Goal: Information Seeking & Learning: Learn about a topic

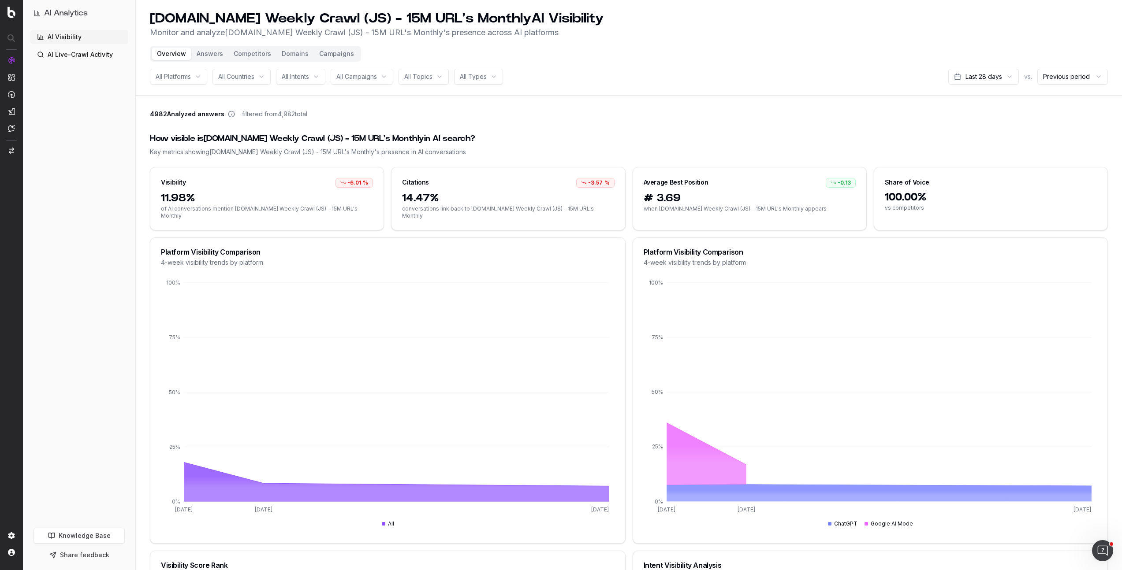
click at [400, 112] on div "4982 Analyzed answers filtered from 4,982 total" at bounding box center [629, 116] width 958 height 12
click at [210, 58] on button "Answers" at bounding box center [209, 54] width 37 height 12
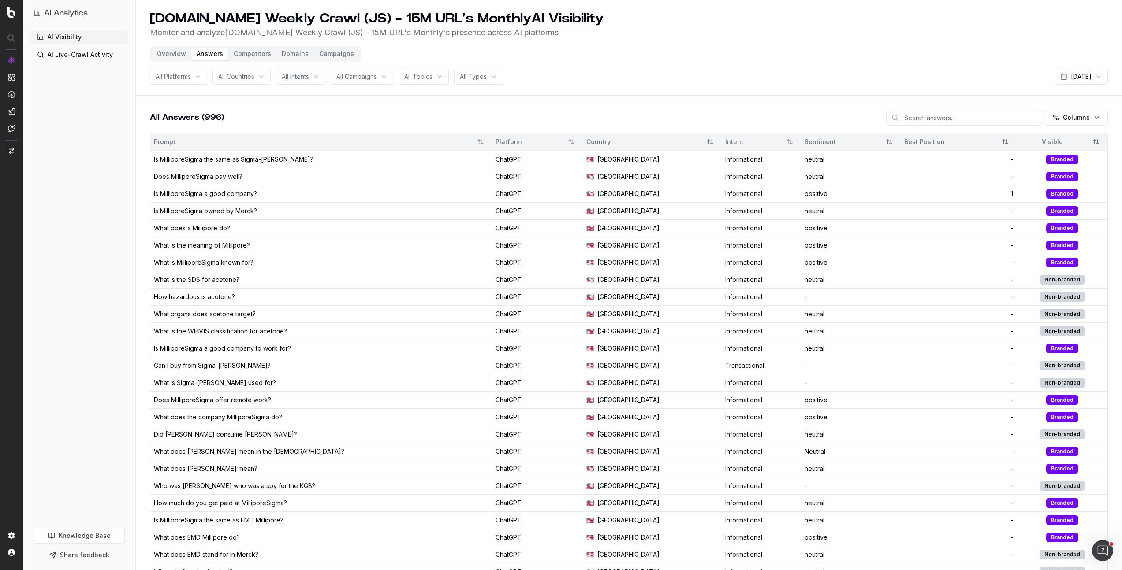
click at [255, 54] on button "Competitors" at bounding box center [252, 54] width 48 height 12
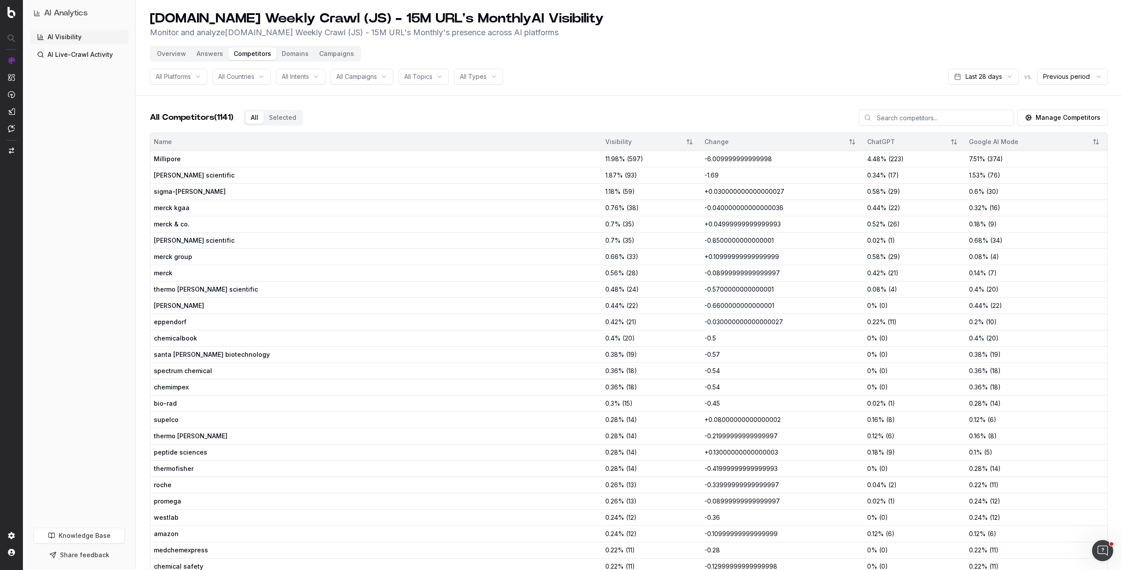
click at [297, 57] on button "Domains" at bounding box center [294, 54] width 37 height 12
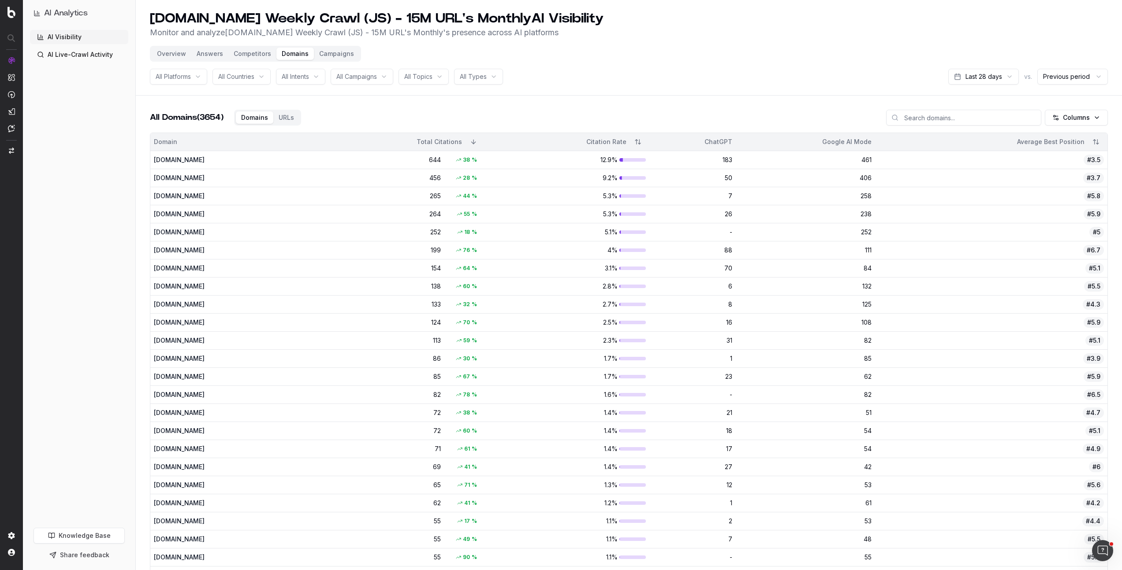
click at [323, 60] on div "Overview Answers Competitors Domains Campaigns" at bounding box center [255, 54] width 211 height 16
click at [324, 58] on button "Campaigns" at bounding box center [336, 54] width 45 height 12
click at [336, 54] on button "Campaigns" at bounding box center [336, 54] width 45 height 12
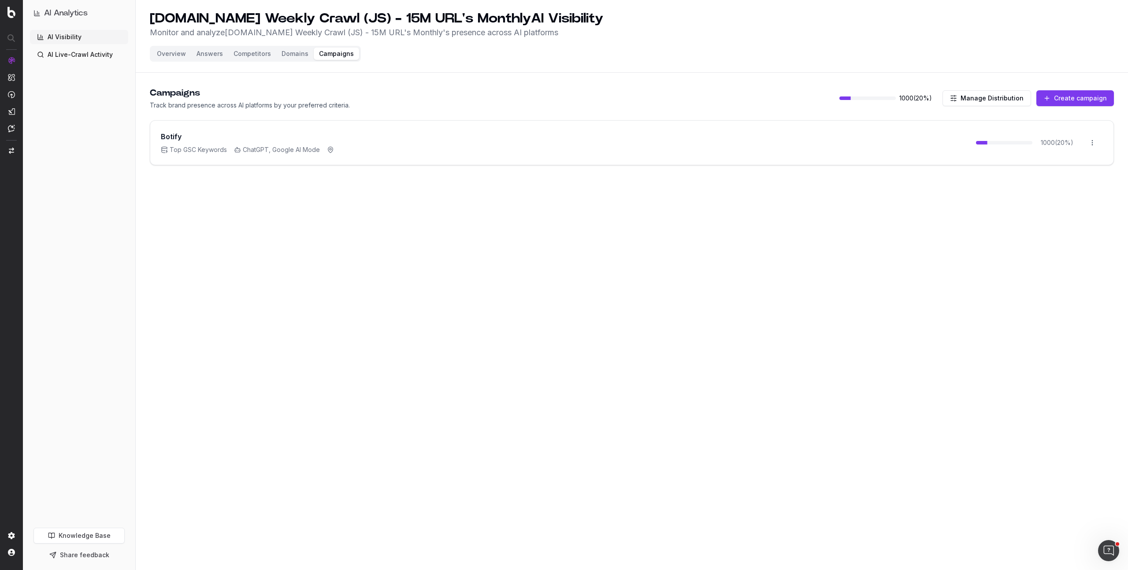
click at [173, 54] on button "Overview" at bounding box center [172, 54] width 40 height 12
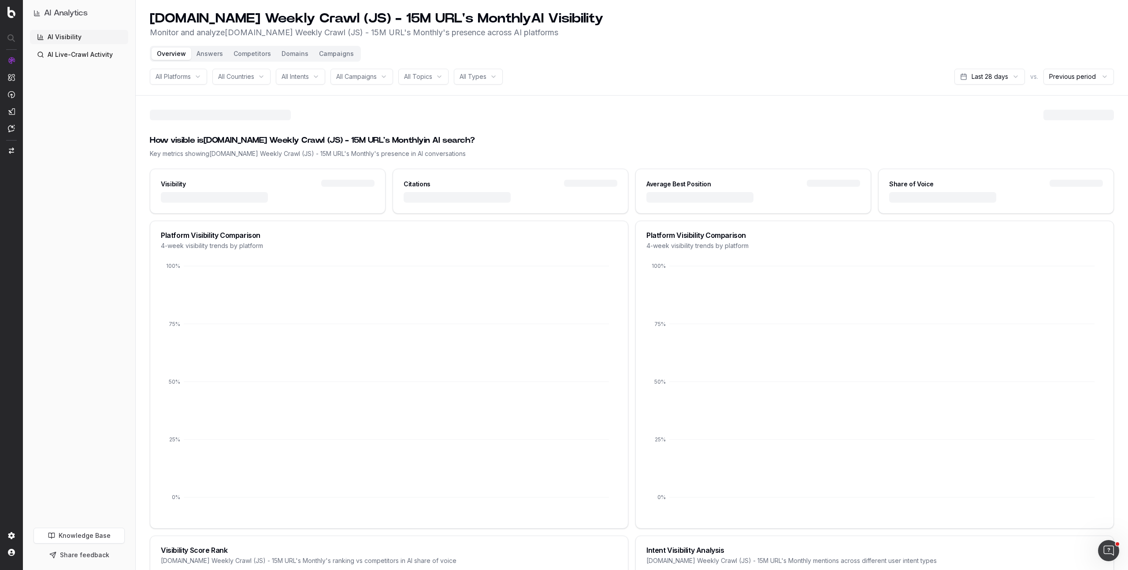
click at [74, 51] on link "AI Live-Crawl Activity" at bounding box center [79, 55] width 98 height 14
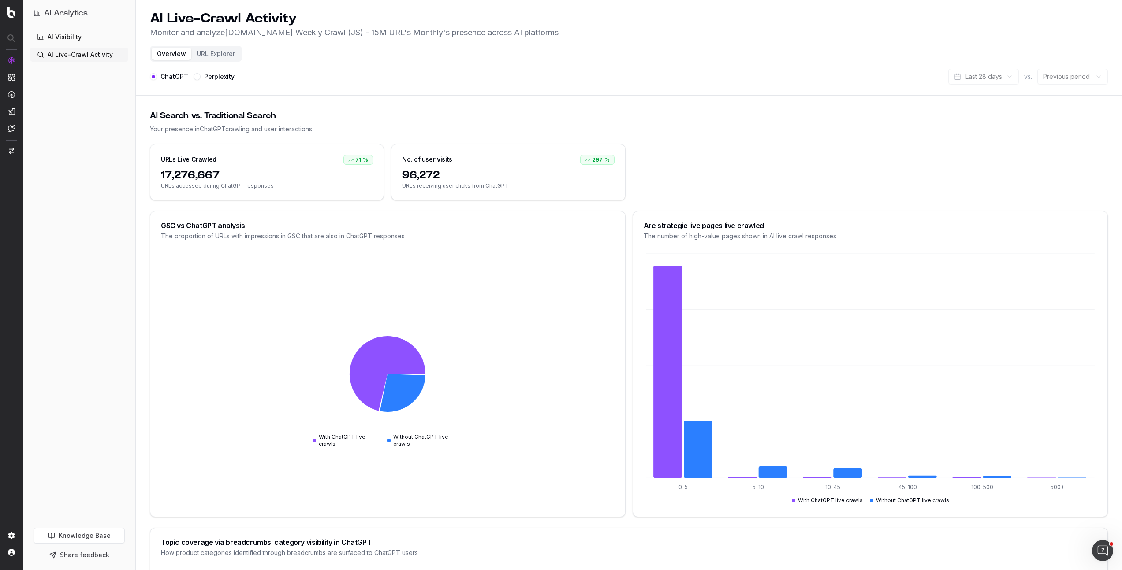
click at [37, 32] on link "AI Visibility" at bounding box center [79, 37] width 98 height 14
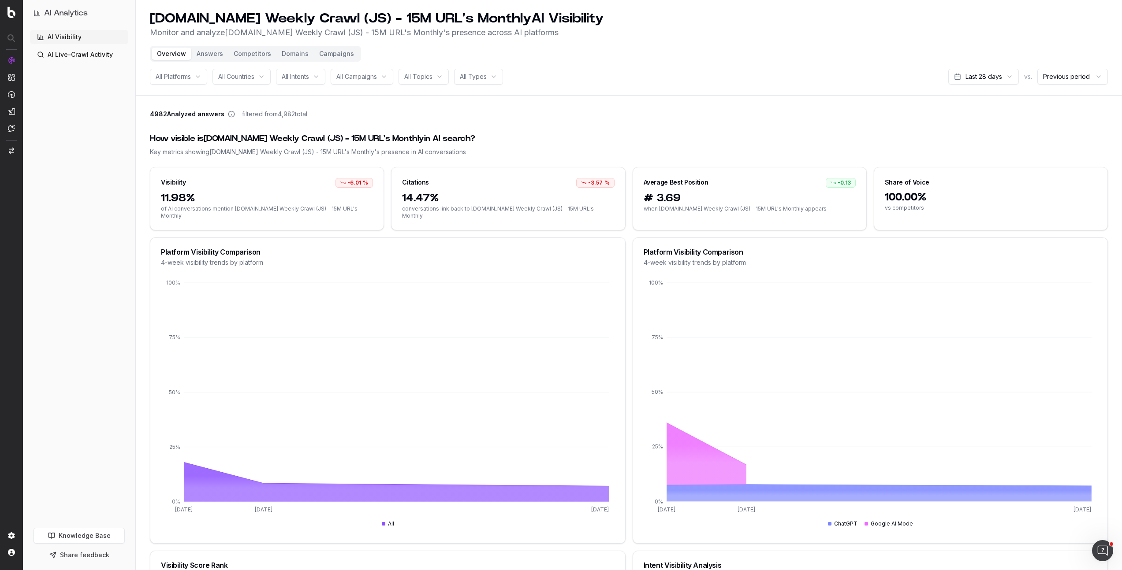
click at [900, 196] on span "100.00%" at bounding box center [991, 197] width 212 height 14
click at [201, 50] on button "Answers" at bounding box center [209, 54] width 37 height 12
click at [207, 54] on button "Answers" at bounding box center [209, 54] width 37 height 12
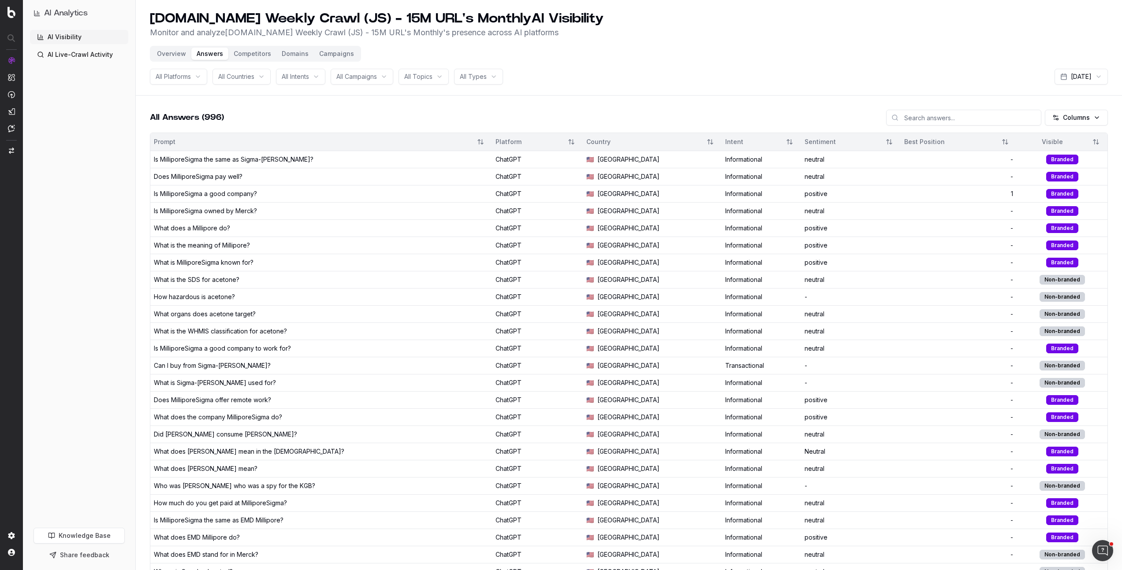
click at [918, 161] on div "-" at bounding box center [958, 159] width 109 height 9
click at [826, 249] on div "positive" at bounding box center [850, 245] width 93 height 9
click at [309, 78] on span "All Intents" at bounding box center [295, 76] width 27 height 9
click at [286, 140] on div "Transactional" at bounding box center [313, 140] width 110 height 14
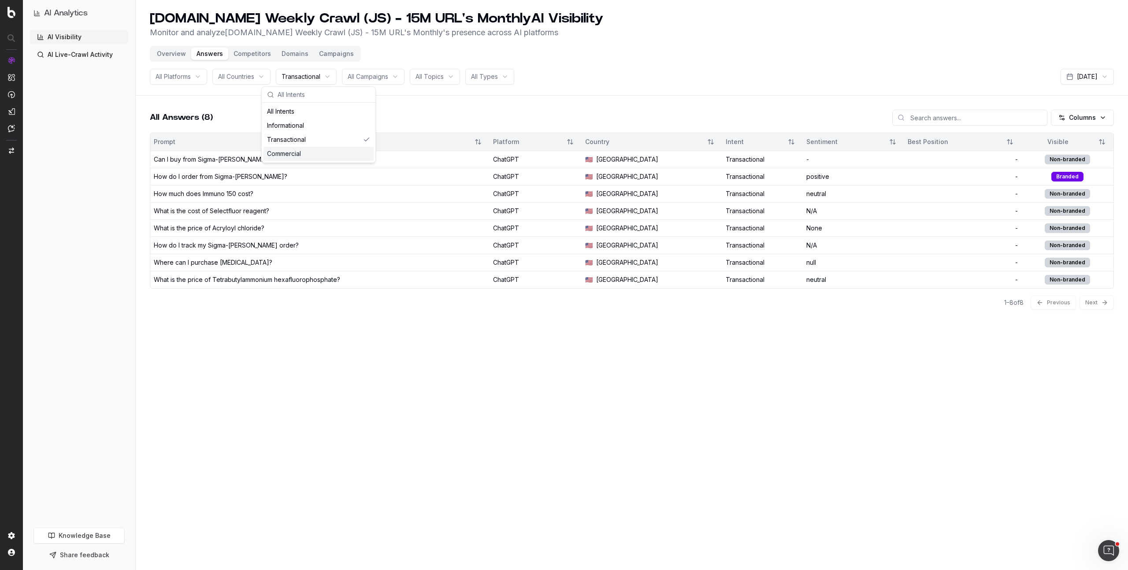
click at [714, 37] on div "[DOMAIN_NAME] Weekly Crawl (JS) - 15M URL's Monthly AI Visibility Monitor and a…" at bounding box center [632, 25] width 964 height 28
click at [1094, 123] on html "AI Analytics AI Visibility AI Live-Crawl Activity Knowledge Base Share feedback…" at bounding box center [564, 285] width 1128 height 570
click at [854, 67] on html "AI Analytics AI Visibility AI Live-Crawl Activity Knowledge Base Share feedback…" at bounding box center [564, 285] width 1128 height 570
click at [493, 266] on div "ChatGPT" at bounding box center [535, 262] width 85 height 9
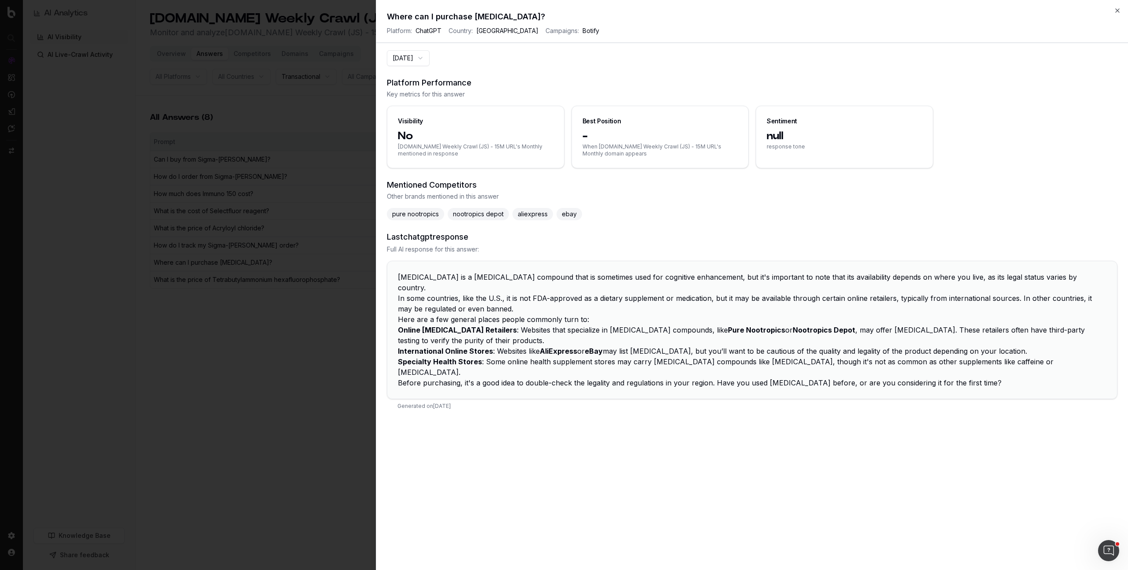
click at [799, 147] on span "response tone" at bounding box center [844, 146] width 155 height 7
click at [694, 145] on span "When [DOMAIN_NAME] Weekly Crawl (JS) - 15M URL's Monthly domain appears" at bounding box center [660, 150] width 155 height 14
click at [1120, 11] on icon "button" at bounding box center [1117, 10] width 7 height 7
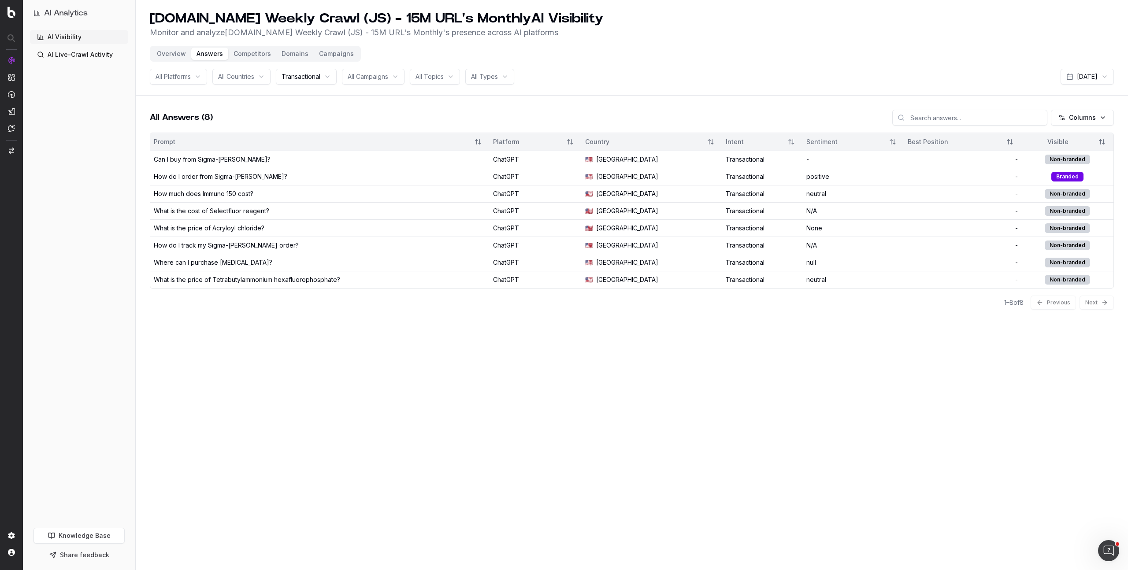
click at [305, 76] on span "Transactional" at bounding box center [301, 76] width 39 height 9
click at [299, 115] on div "All Intents" at bounding box center [319, 111] width 110 height 14
click at [316, 111] on div "All Intents" at bounding box center [319, 111] width 110 height 14
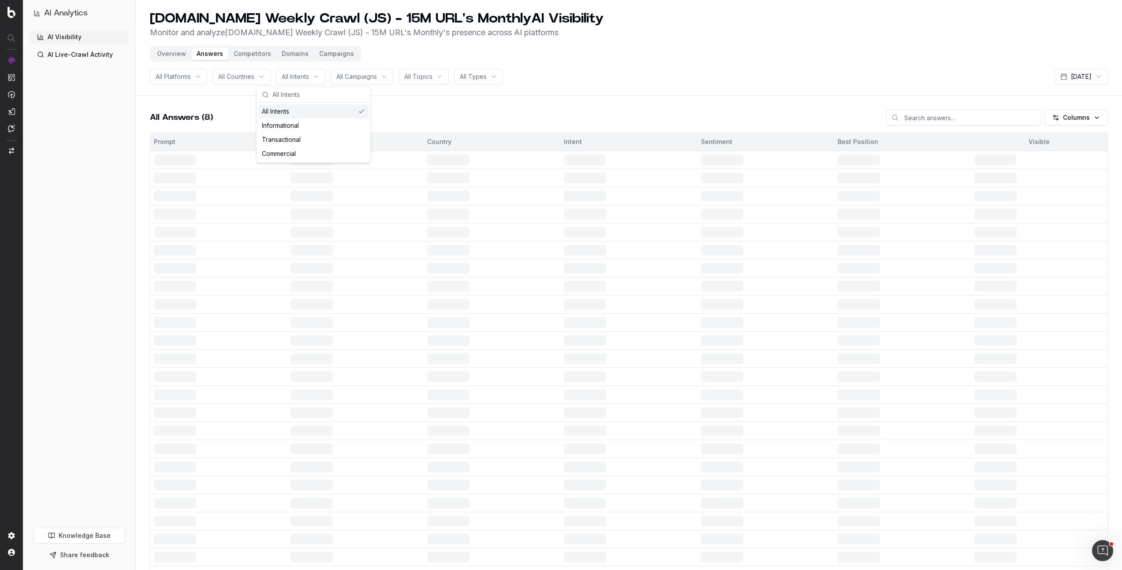
click at [477, 116] on div "All Answers (8) Columns" at bounding box center [629, 121] width 958 height 23
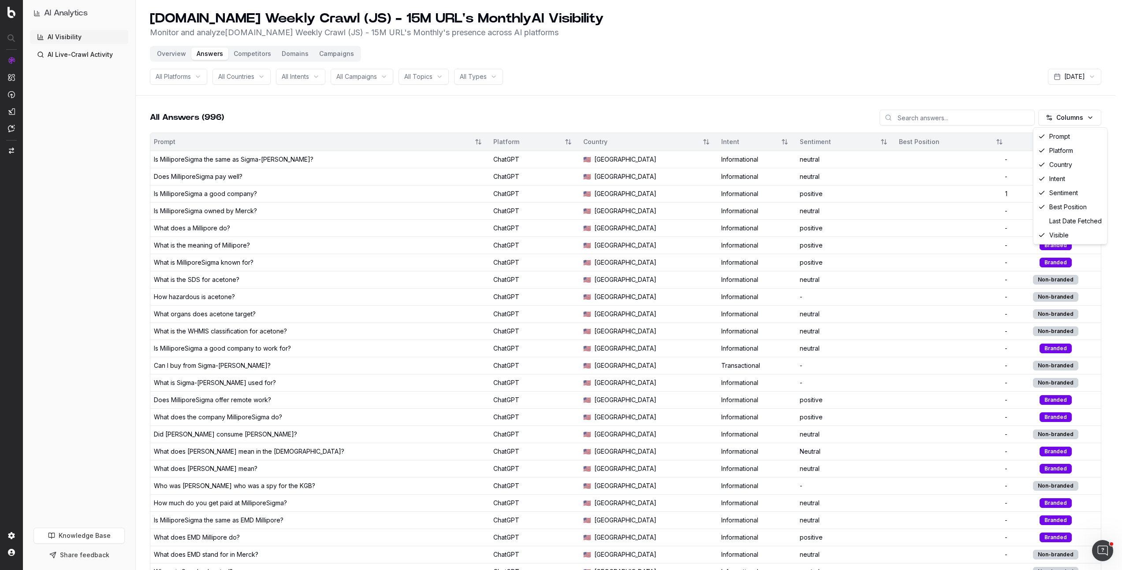
click at [1089, 113] on html "AI Analytics AI Visibility AI Live-Crawl Activity Knowledge Base Share feedback…" at bounding box center [561, 285] width 1122 height 570
click at [908, 65] on html "AI Analytics AI Visibility AI Live-Crawl Activity Knowledge Base Share feedback…" at bounding box center [564, 285] width 1128 height 570
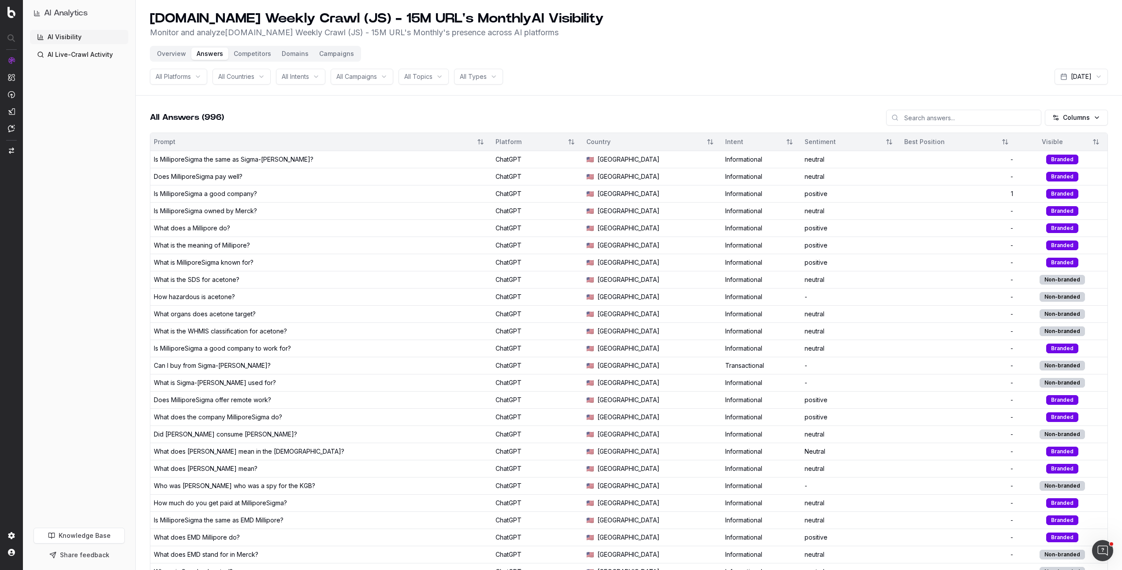
click at [1053, 142] on div "Visible" at bounding box center [1052, 142] width 64 height 9
click at [1096, 143] on button "Sort" at bounding box center [1096, 142] width 16 height 16
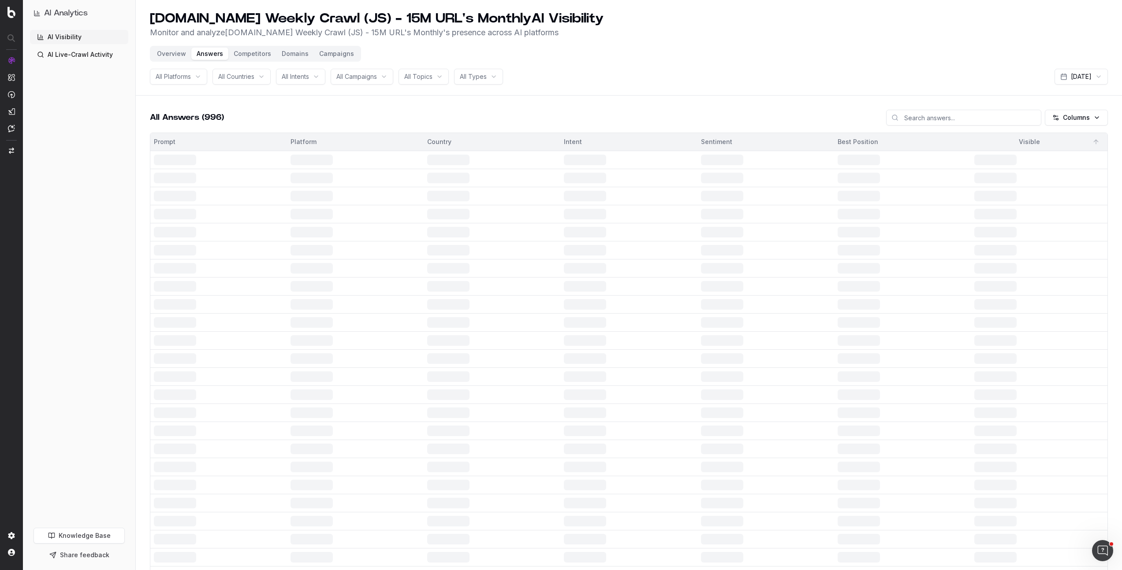
click at [1049, 141] on div "Visible" at bounding box center [1029, 142] width 110 height 9
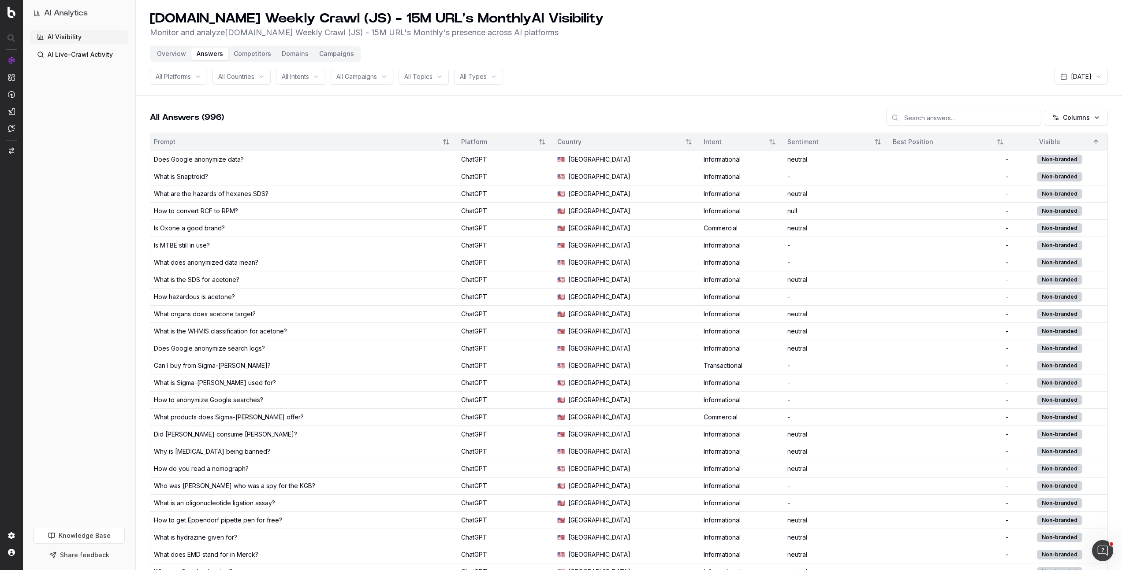
click at [177, 54] on button "Overview" at bounding box center [172, 54] width 40 height 12
click at [169, 58] on button "Overview" at bounding box center [172, 54] width 40 height 12
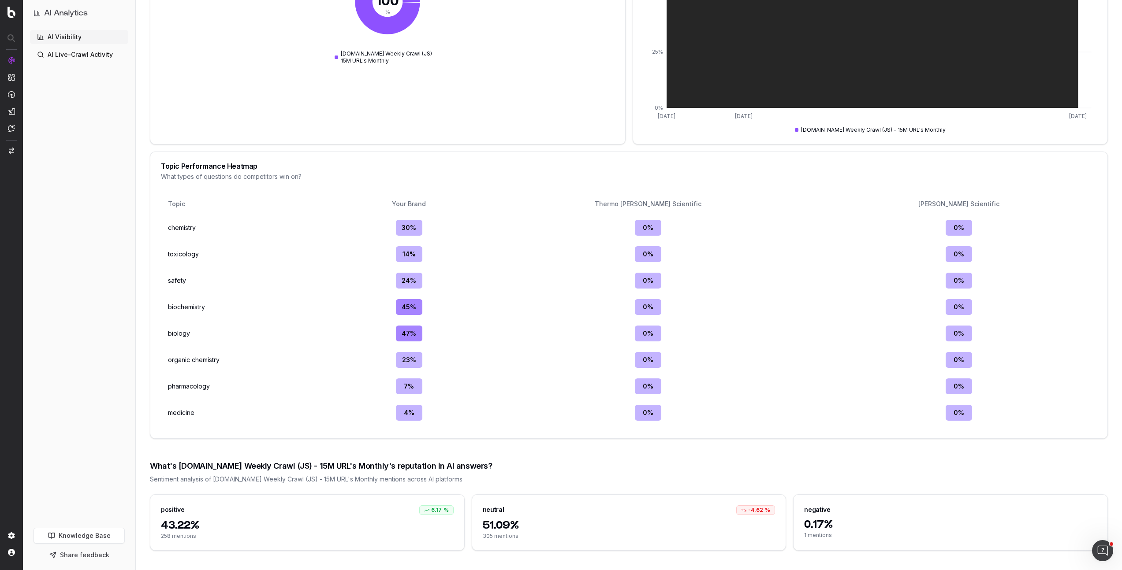
scroll to position [1338, 0]
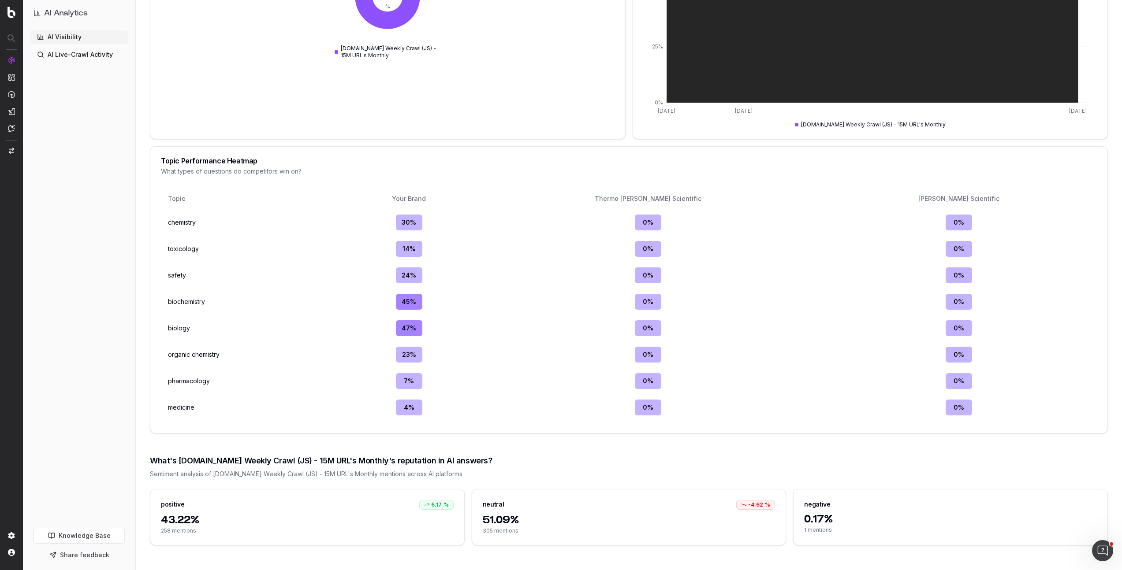
click at [825, 520] on span "0.17%" at bounding box center [950, 520] width 293 height 14
click at [818, 515] on span "0.17%" at bounding box center [950, 520] width 293 height 14
click at [825, 535] on div "0.17% 1 mentions" at bounding box center [950, 529] width 314 height 33
click at [821, 530] on span "1 mentions" at bounding box center [950, 530] width 293 height 7
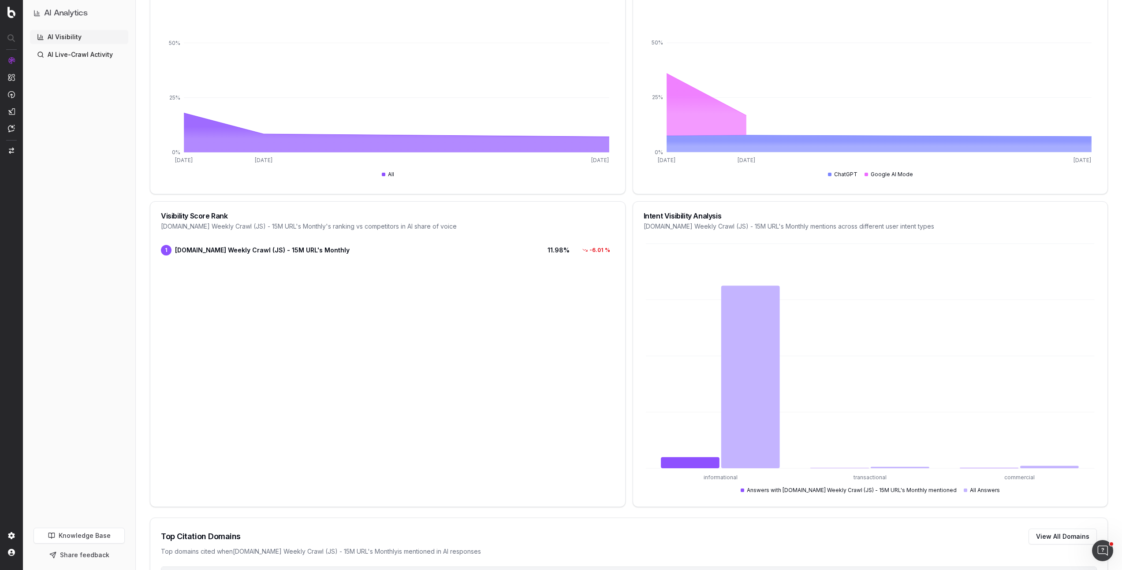
scroll to position [0, 0]
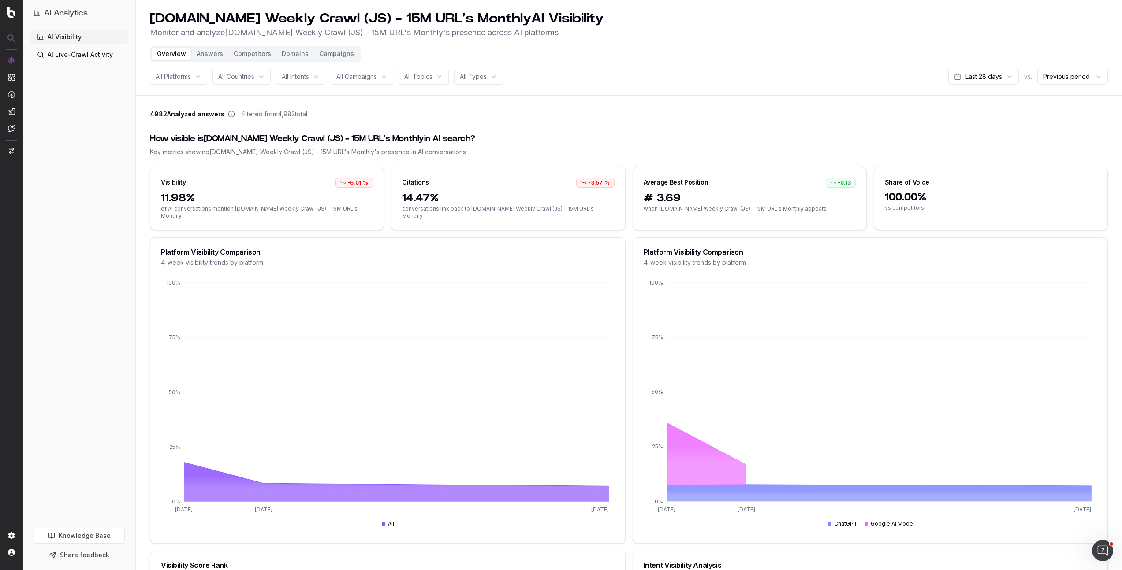
click at [208, 56] on button "Answers" at bounding box center [209, 54] width 37 height 12
click at [205, 52] on button "Answers" at bounding box center [209, 54] width 37 height 12
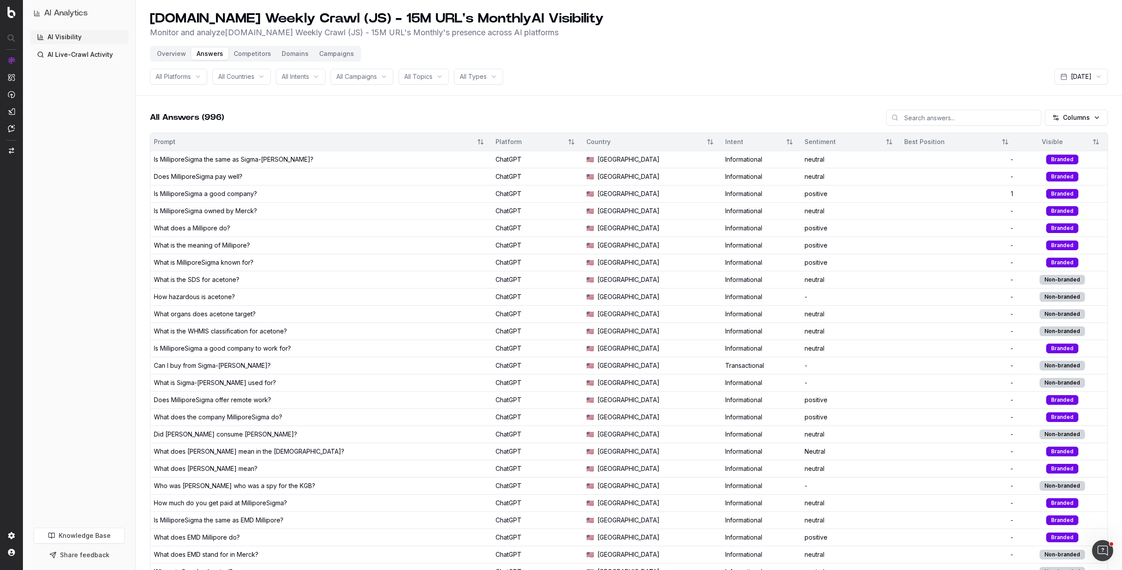
click at [281, 75] on div "All Intents" at bounding box center [300, 77] width 49 height 16
click at [181, 92] on header "[DOMAIN_NAME] Weekly Crawl (JS) - 15M URL's Monthly AI Visibility Monitor and a…" at bounding box center [629, 48] width 986 height 96
click at [488, 80] on html "AI Analytics AI Visibility AI Live-Crawl Activity Knowledge Base Share feedback…" at bounding box center [561, 285] width 1122 height 570
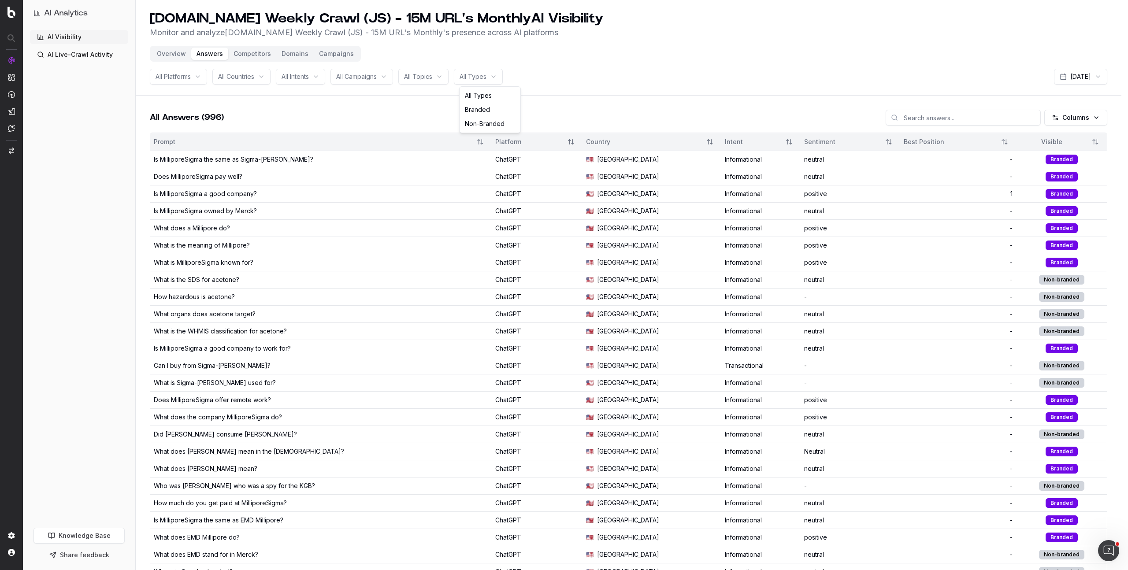
click at [417, 77] on html "AI Analytics AI Visibility AI Live-Crawl Activity Knowledge Base Share feedback…" at bounding box center [564, 285] width 1128 height 570
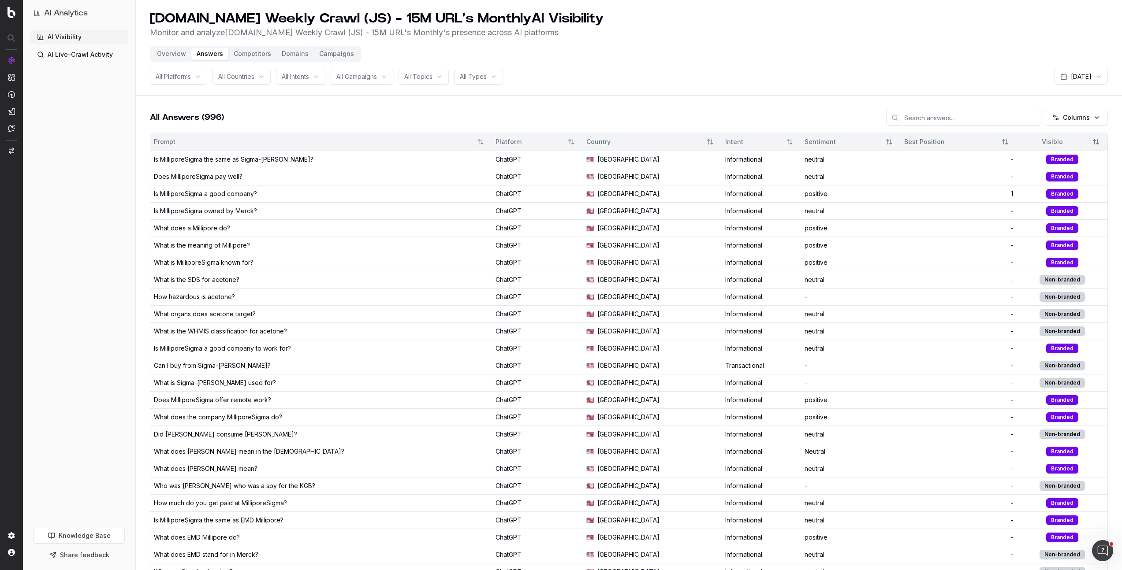
click at [424, 78] on span "All Topics" at bounding box center [418, 76] width 28 height 9
click at [324, 117] on div "All Answers (996) Columns" at bounding box center [629, 121] width 958 height 23
click at [991, 113] on input at bounding box center [963, 118] width 155 height 16
click at [692, 84] on div "All Platforms All Countries All Intents All Campaigns All Topics All Types [DAT…" at bounding box center [629, 77] width 958 height 16
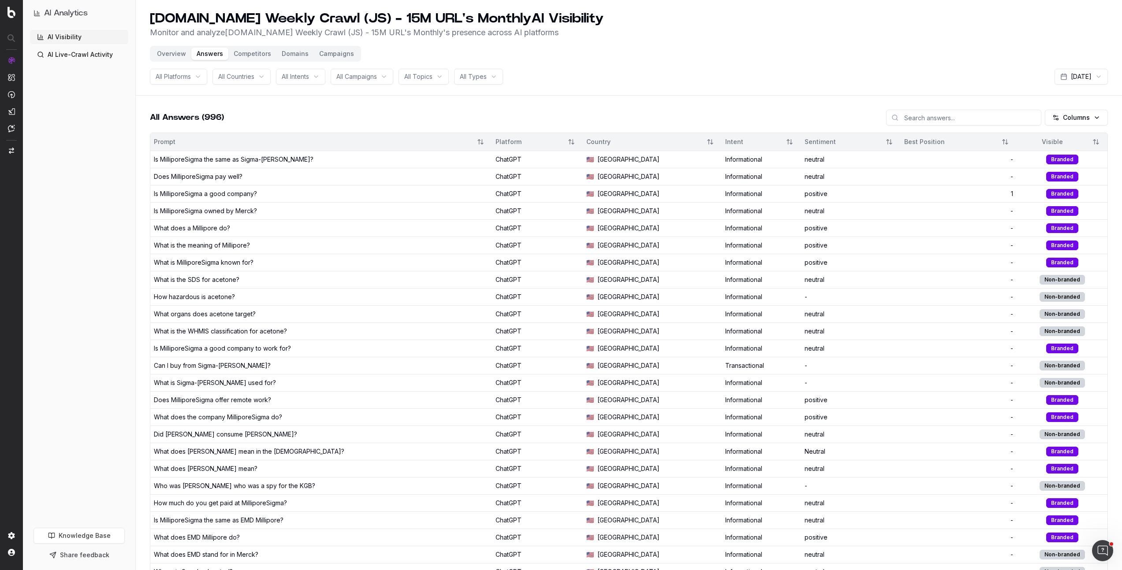
click at [179, 75] on span "All Platforms" at bounding box center [173, 76] width 35 height 9
click at [792, 64] on header "[DOMAIN_NAME] Weekly Crawl (JS) - 15M URL's Monthly AI Visibility Monitor and a…" at bounding box center [629, 48] width 986 height 96
click at [1053, 146] on div "Visible" at bounding box center [1062, 142] width 84 height 16
click at [1090, 110] on html "AI Analytics AI Visibility AI Live-Crawl Activity Knowledge Base Share feedback…" at bounding box center [561, 285] width 1122 height 570
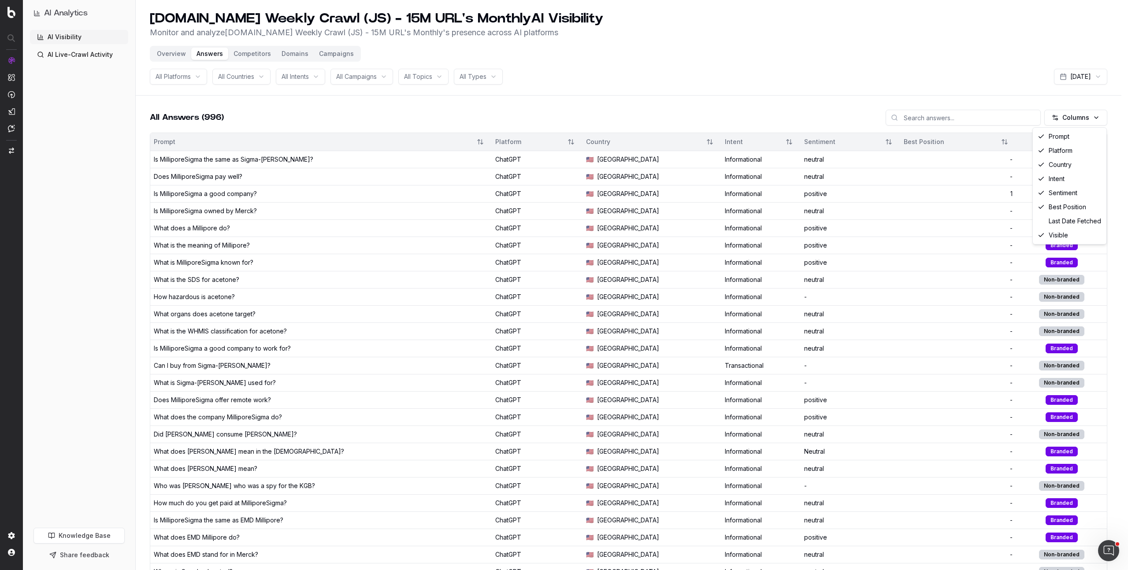
click at [923, 48] on html "AI Analytics AI Visibility AI Live-Crawl Activity Knowledge Base Share feedback…" at bounding box center [564, 285] width 1128 height 570
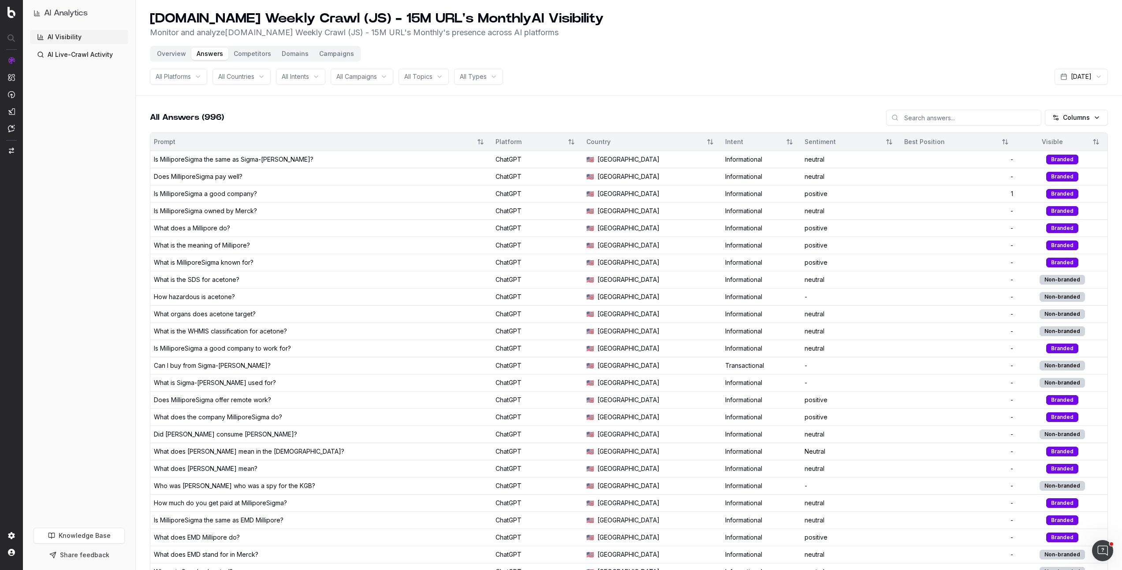
click at [283, 52] on button "Domains" at bounding box center [294, 54] width 37 height 12
click at [244, 53] on button "Competitors" at bounding box center [252, 54] width 48 height 12
click at [256, 54] on button "Competitors" at bounding box center [252, 54] width 48 height 12
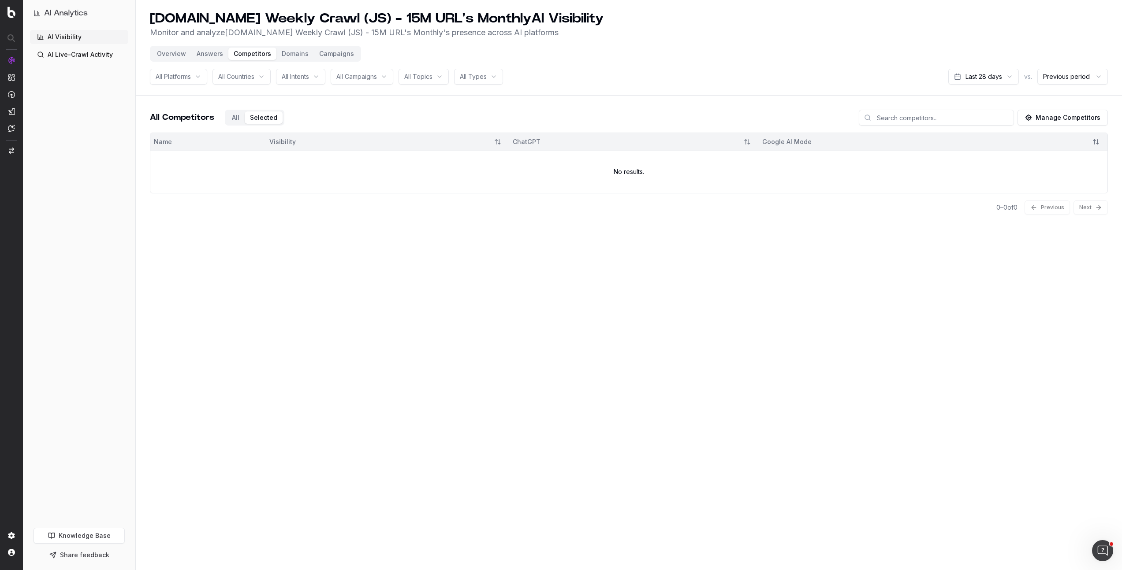
click at [296, 119] on div "All Competitors All Selected Manage Competitors" at bounding box center [629, 121] width 958 height 23
click at [235, 123] on div "All Competitors All Selected" at bounding box center [217, 118] width 134 height 16
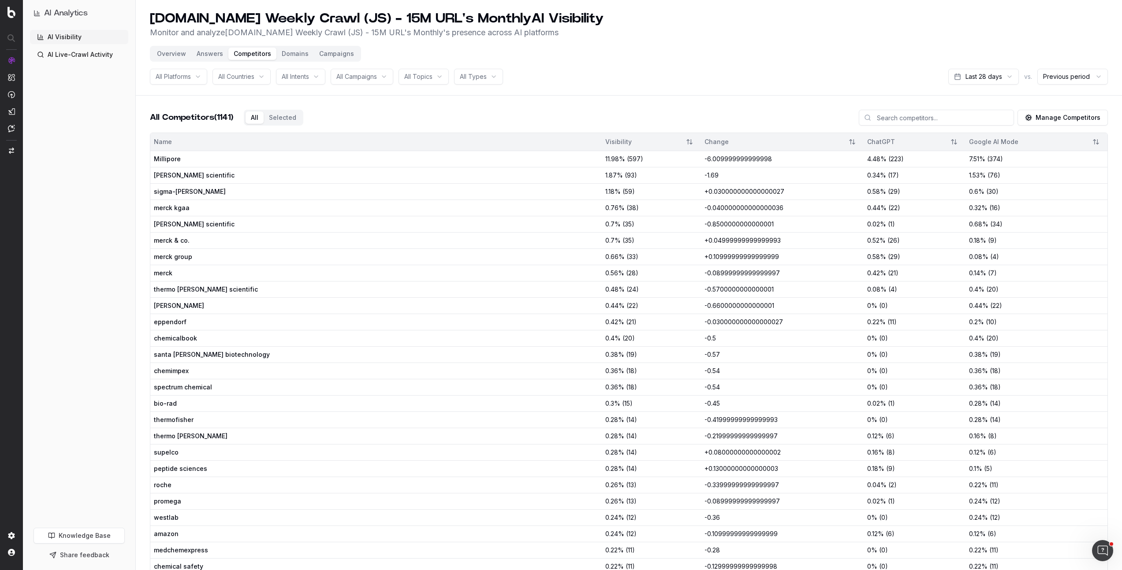
click at [301, 56] on button "Domains" at bounding box center [294, 54] width 37 height 12
click at [289, 54] on button "Domains" at bounding box center [294, 54] width 37 height 12
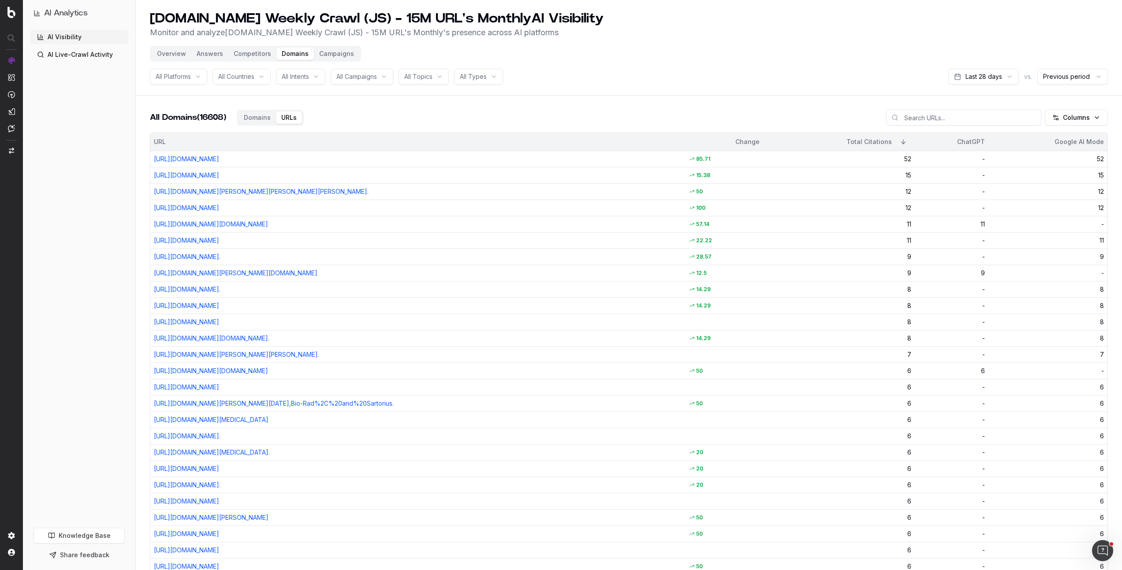
click at [304, 79] on span "All Intents" at bounding box center [295, 76] width 27 height 9
click at [382, 74] on div "All Campaigns" at bounding box center [362, 77] width 63 height 16
click at [357, 128] on div "Botify" at bounding box center [376, 126] width 110 height 14
click at [395, 124] on div "Botify" at bounding box center [376, 126] width 110 height 14
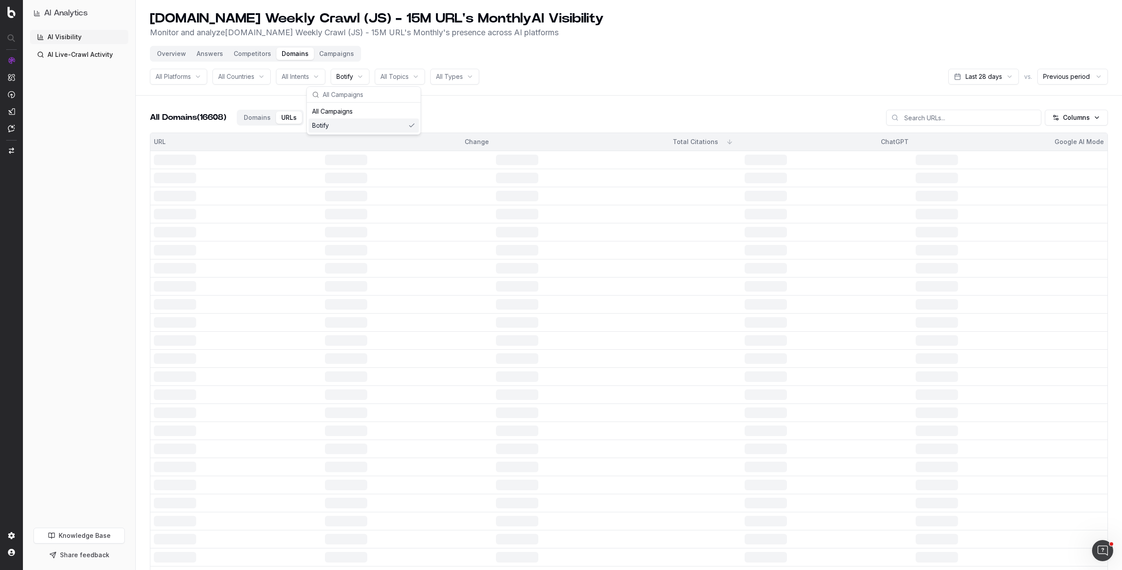
click at [424, 92] on header "[DOMAIN_NAME] Weekly Crawl (JS) - 15M URL's Monthly AI Visibility Monitor and a…" at bounding box center [629, 48] width 986 height 96
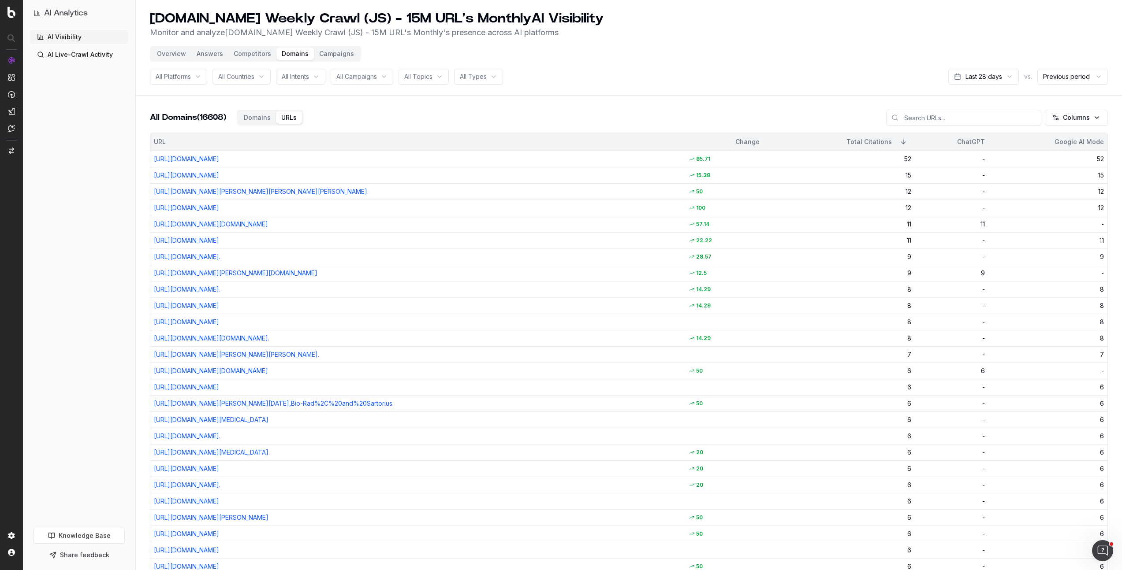
click at [319, 57] on button "Campaigns" at bounding box center [336, 54] width 45 height 12
click at [331, 53] on button "Campaigns" at bounding box center [336, 54] width 45 height 12
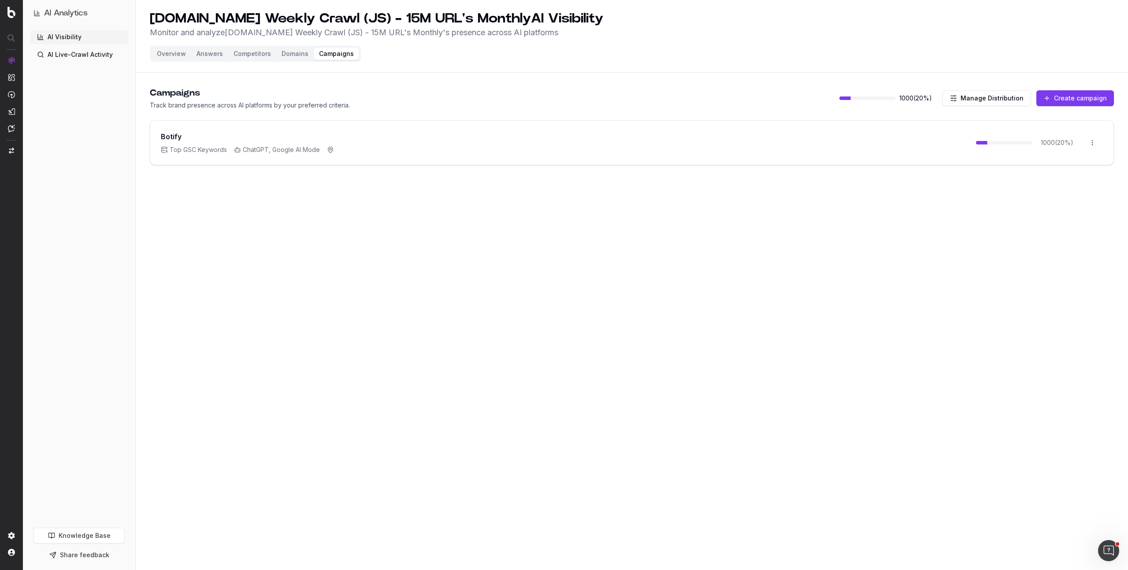
click at [935, 149] on div "Botify Top GSC Keywords ChatGPT, Google AI Mode 1000 ( 20 %) Open menu" at bounding box center [631, 143] width 963 height 44
click at [1096, 142] on html "AI Analytics AI Visibility AI Live-Crawl Activity Knowledge Base Share feedback…" at bounding box center [564, 285] width 1128 height 570
click at [171, 136] on html "AI Analytics AI Visibility AI Live-Crawl Activity Knowledge Base Share feedback…" at bounding box center [564, 285] width 1128 height 570
click at [168, 143] on div "Botify Top GSC Keywords ChatGPT, Google AI Mode" at bounding box center [247, 142] width 173 height 23
click at [181, 151] on span "Top GSC Keywords" at bounding box center [194, 149] width 66 height 9
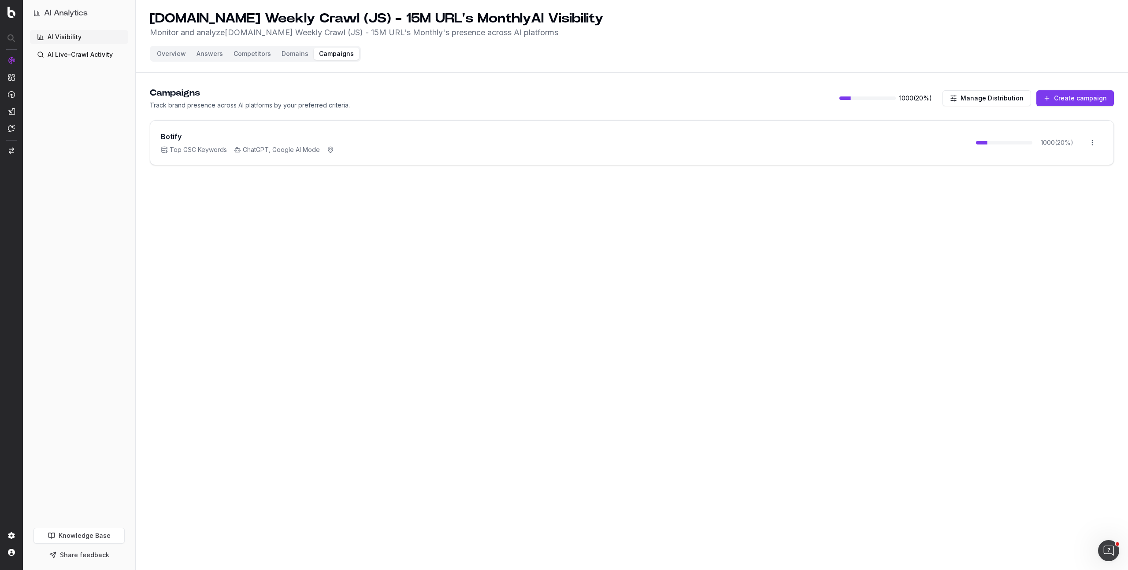
drag, startPoint x: 252, startPoint y: 153, endPoint x: 296, endPoint y: 151, distance: 43.7
click at [252, 153] on span "ChatGPT, Google AI Mode" at bounding box center [277, 149] width 86 height 9
click at [311, 151] on span "ChatGPT, Google AI Mode" at bounding box center [277, 149] width 86 height 9
click at [198, 150] on span "Top GSC Keywords" at bounding box center [194, 149] width 66 height 9
click at [985, 95] on button "Manage Distribution" at bounding box center [987, 98] width 89 height 16
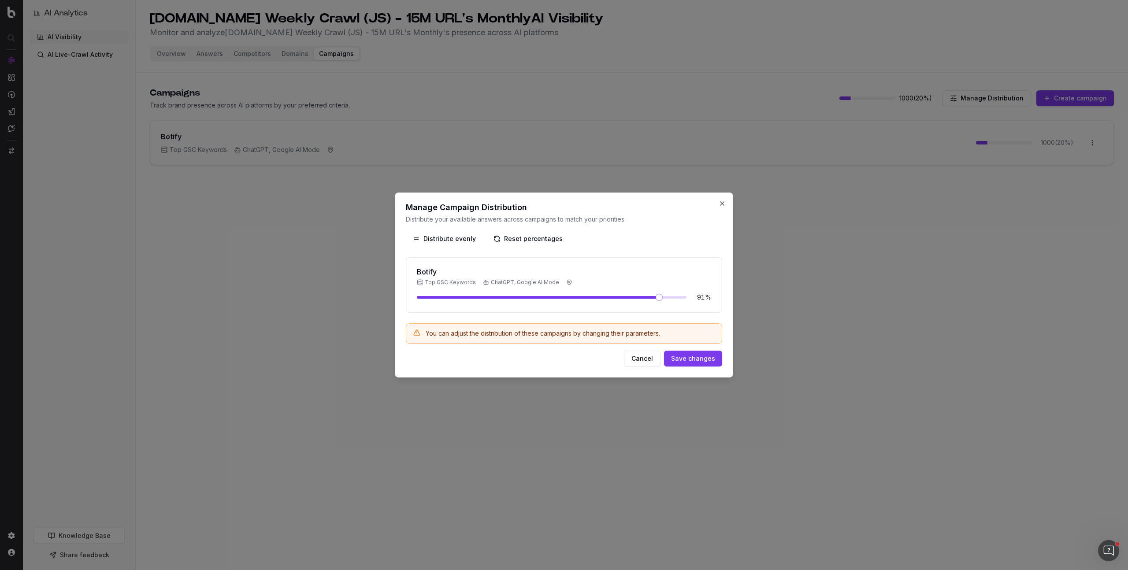
click at [663, 301] on span at bounding box center [659, 297] width 7 height 7
click at [446, 240] on button "Distribute evenly" at bounding box center [444, 239] width 77 height 16
click at [652, 362] on button "Cancel" at bounding box center [642, 359] width 37 height 16
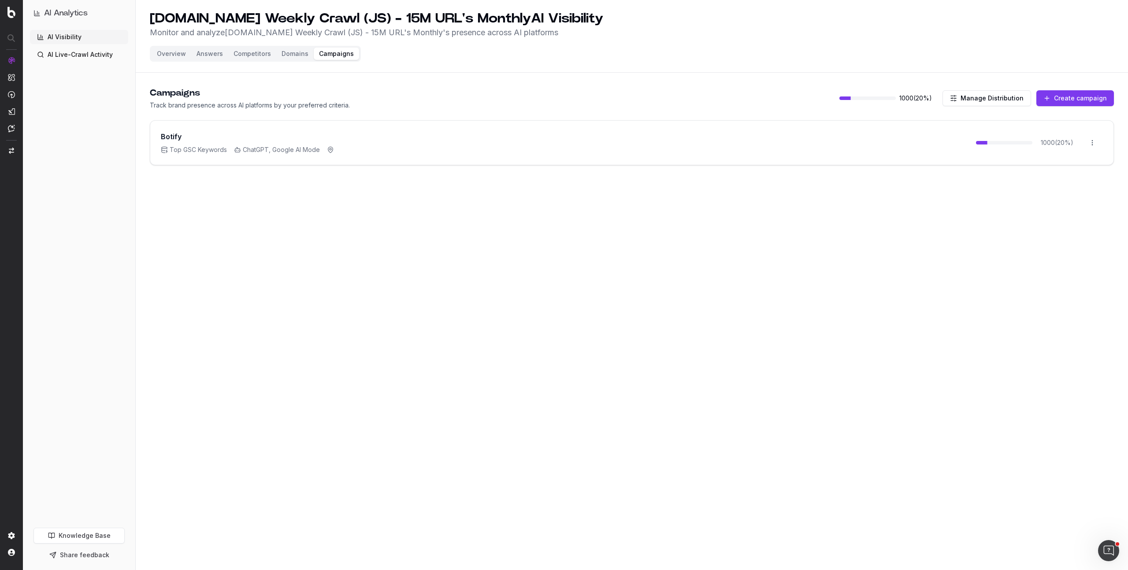
click at [991, 105] on button "Manage Distribution" at bounding box center [987, 98] width 89 height 16
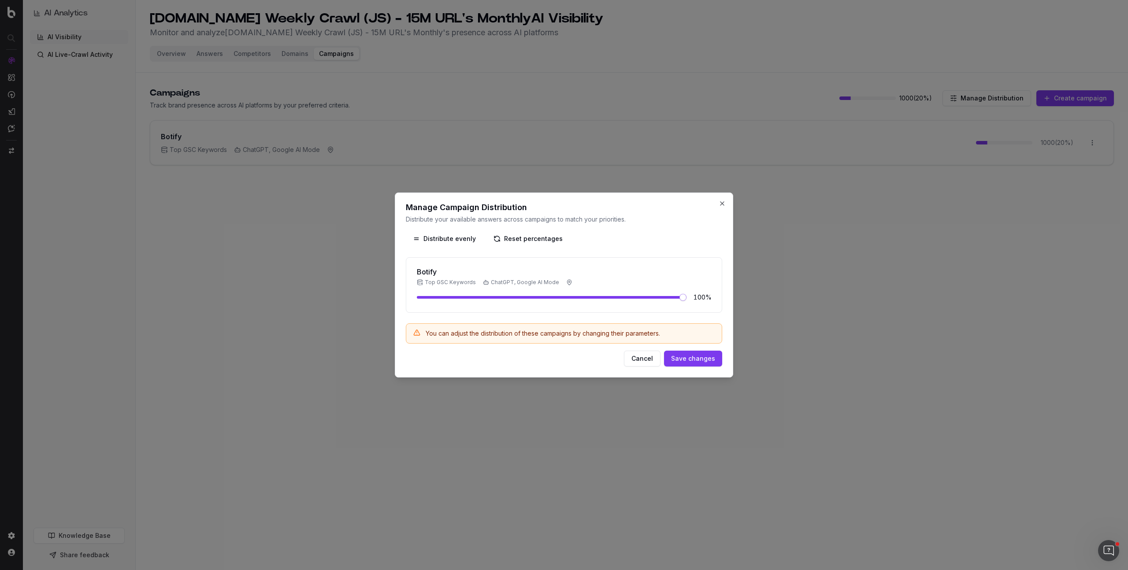
click at [459, 240] on button "Distribute evenly" at bounding box center [444, 239] width 77 height 16
click at [722, 207] on div "Manage Campaign Distribution Distribute your available answers across campaigns…" at bounding box center [564, 285] width 339 height 185
click at [718, 204] on h2 "Manage Campaign Distribution" at bounding box center [564, 208] width 316 height 8
drag, startPoint x: 722, startPoint y: 204, endPoint x: 727, endPoint y: 211, distance: 9.2
click at [722, 204] on button "Close" at bounding box center [722, 203] width 7 height 7
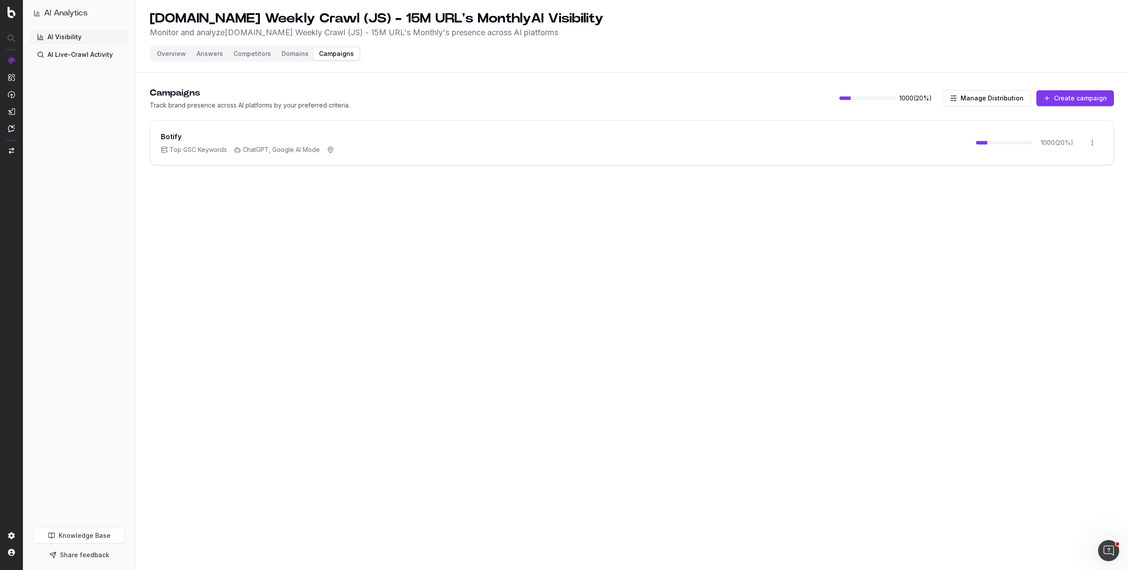
click at [1064, 99] on button "Create campaign" at bounding box center [1076, 98] width 78 height 16
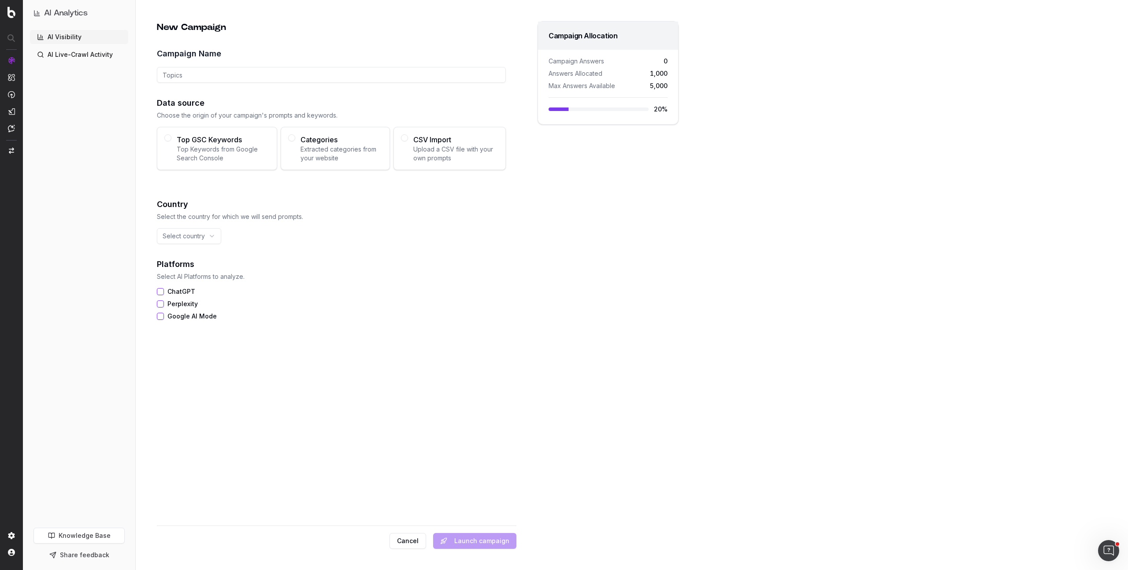
click at [318, 140] on span "Categories" at bounding box center [342, 139] width 82 height 11
click at [295, 140] on button "Categories Extracted categories from your website" at bounding box center [291, 137] width 7 height 7
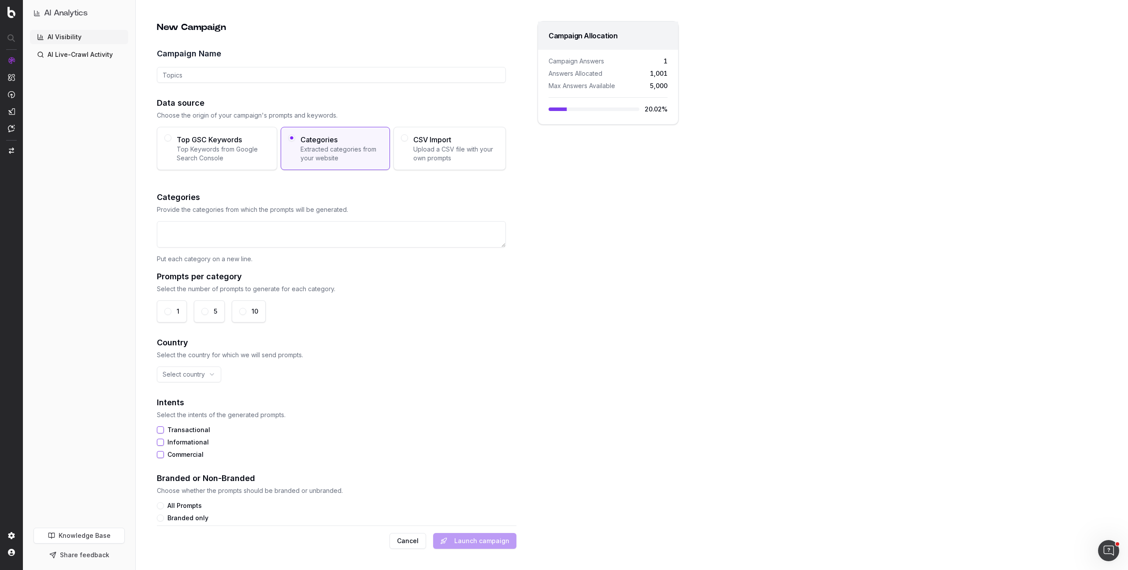
click at [242, 226] on textarea at bounding box center [331, 234] width 349 height 26
drag, startPoint x: 246, startPoint y: 243, endPoint x: 243, endPoint y: 303, distance: 60.0
click at [243, 299] on div "Categories Provide the categories from which the prompts will be generated. Put…" at bounding box center [331, 256] width 349 height 131
click at [205, 372] on html "AI Analytics AI Visibility AI Live-Crawl Activity Knowledge Base Share feedback…" at bounding box center [564, 285] width 1128 height 570
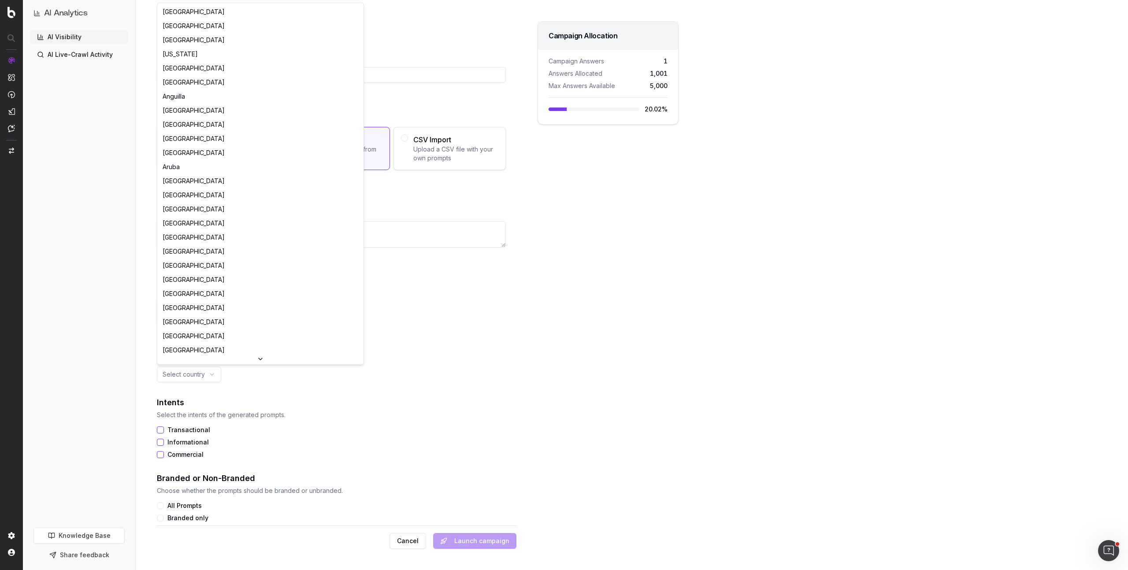
scroll to position [14, 0]
click at [418, 333] on html "AI Analytics AI Visibility AI Live-Crawl Activity Knowledge Base Share feedback…" at bounding box center [564, 285] width 1128 height 570
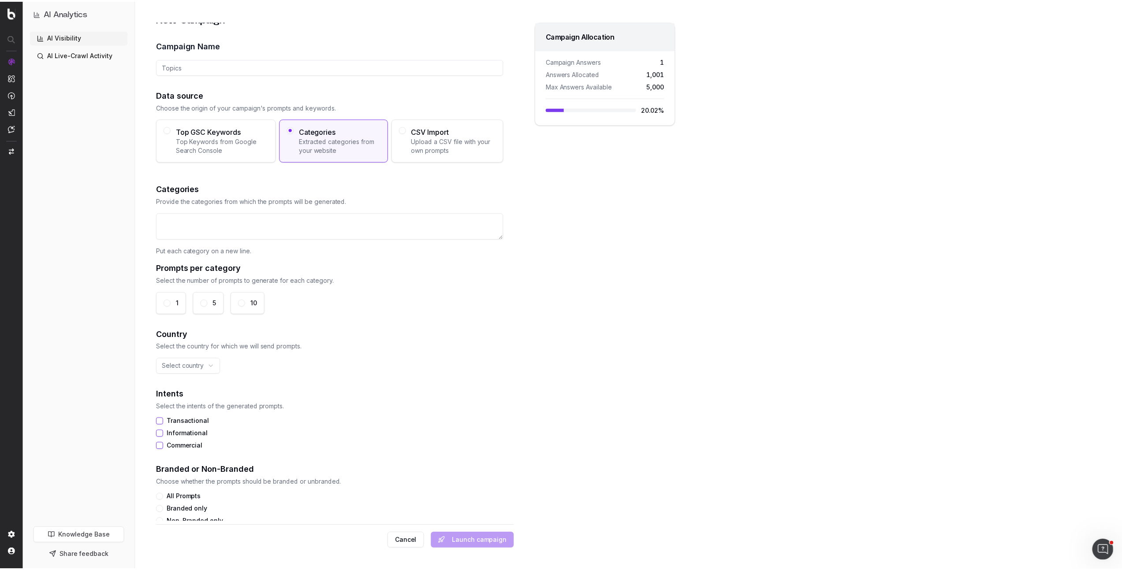
scroll to position [0, 0]
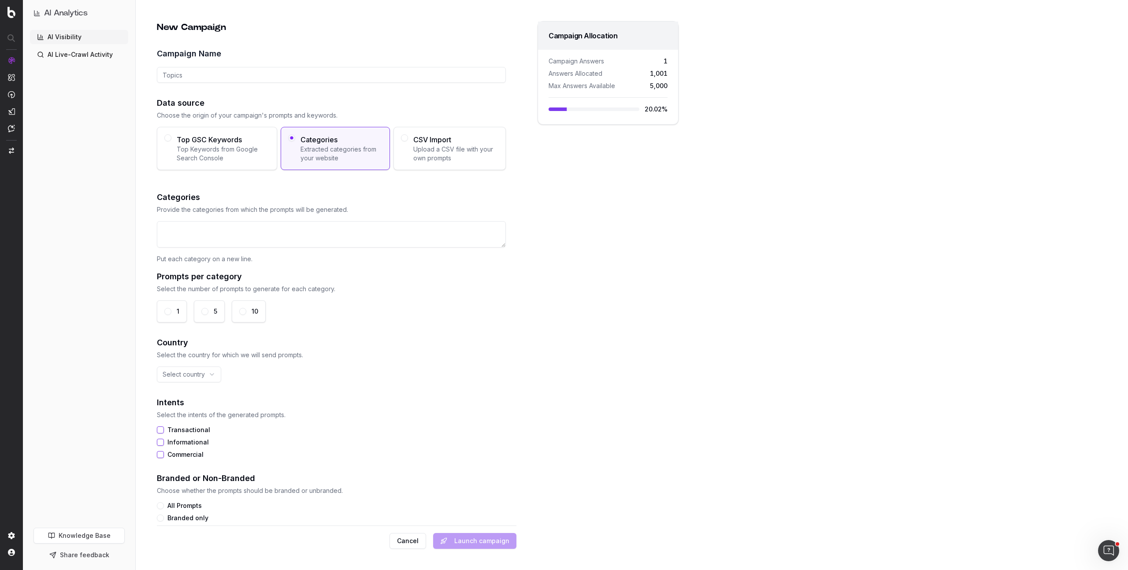
click at [446, 160] on span "Upload a CSV file with your own prompts" at bounding box center [455, 154] width 85 height 18
click at [408, 141] on button "CSV Import Upload a CSV file with your own prompts" at bounding box center [404, 137] width 7 height 7
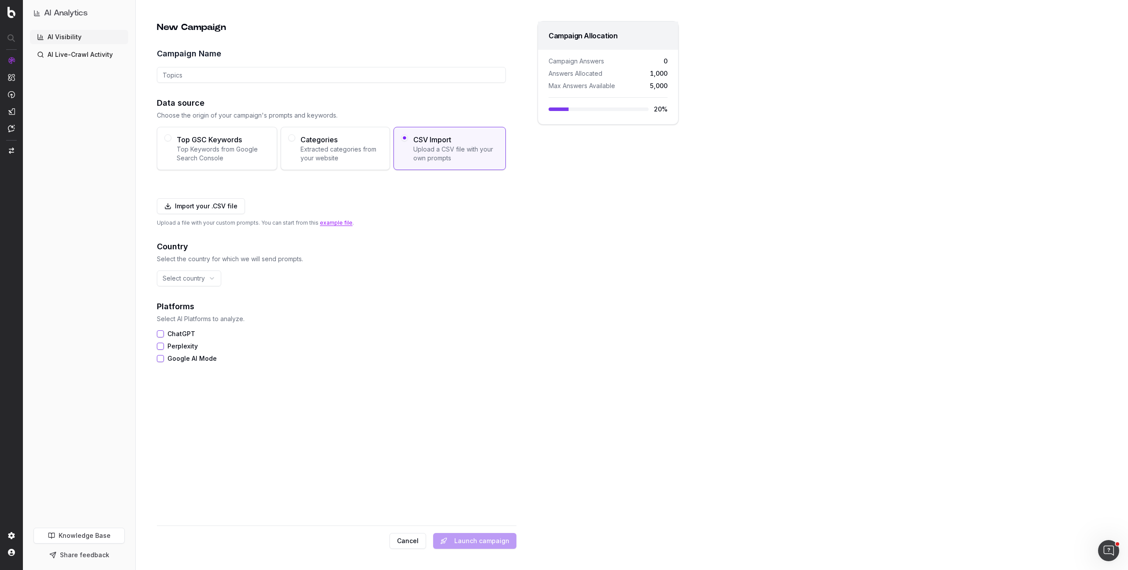
click at [368, 416] on div "New Campaign Campaign Name Data source Choose the origin of your campaign's pro…" at bounding box center [336, 271] width 360 height 501
click at [403, 543] on button "Cancel" at bounding box center [408, 541] width 37 height 16
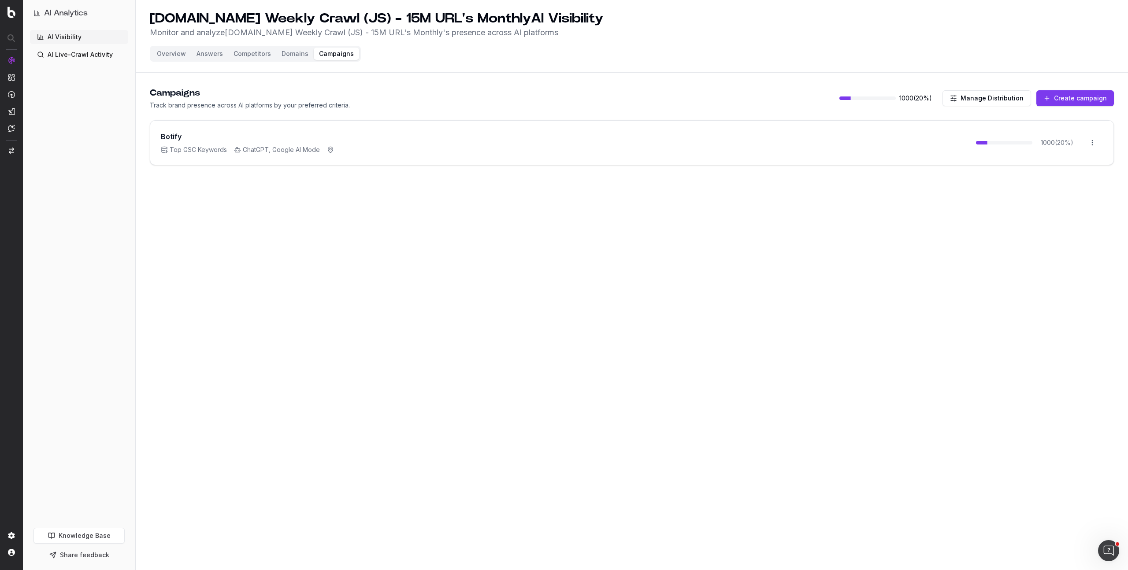
click at [176, 54] on button "Overview" at bounding box center [172, 54] width 40 height 12
click at [249, 58] on button "Competitors" at bounding box center [252, 54] width 48 height 12
click at [253, 53] on button "Competitors" at bounding box center [252, 54] width 48 height 12
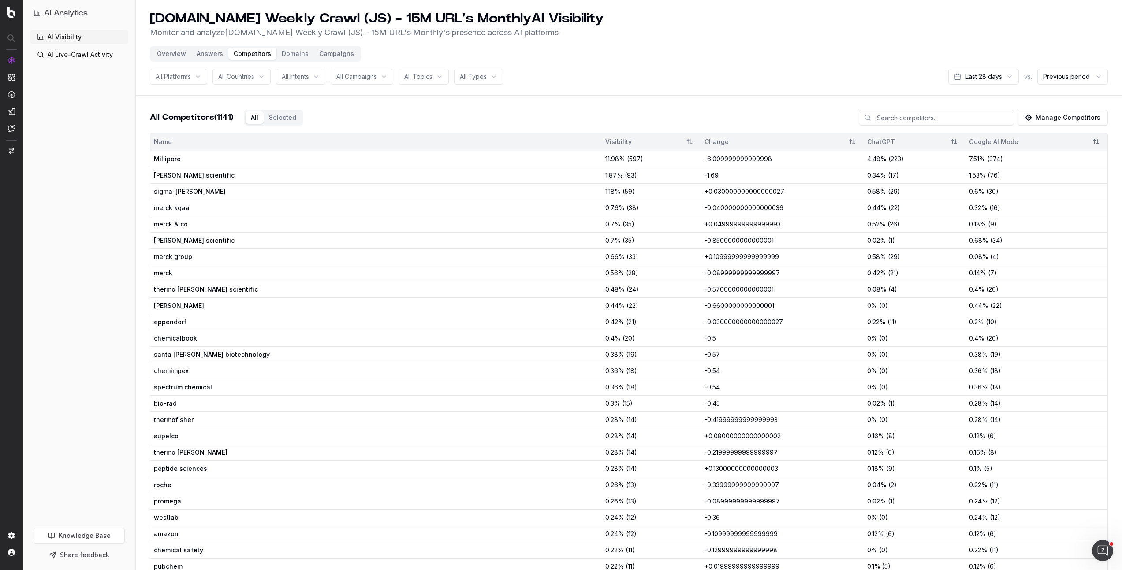
click at [1059, 118] on button "Manage Competitors" at bounding box center [1062, 118] width 90 height 16
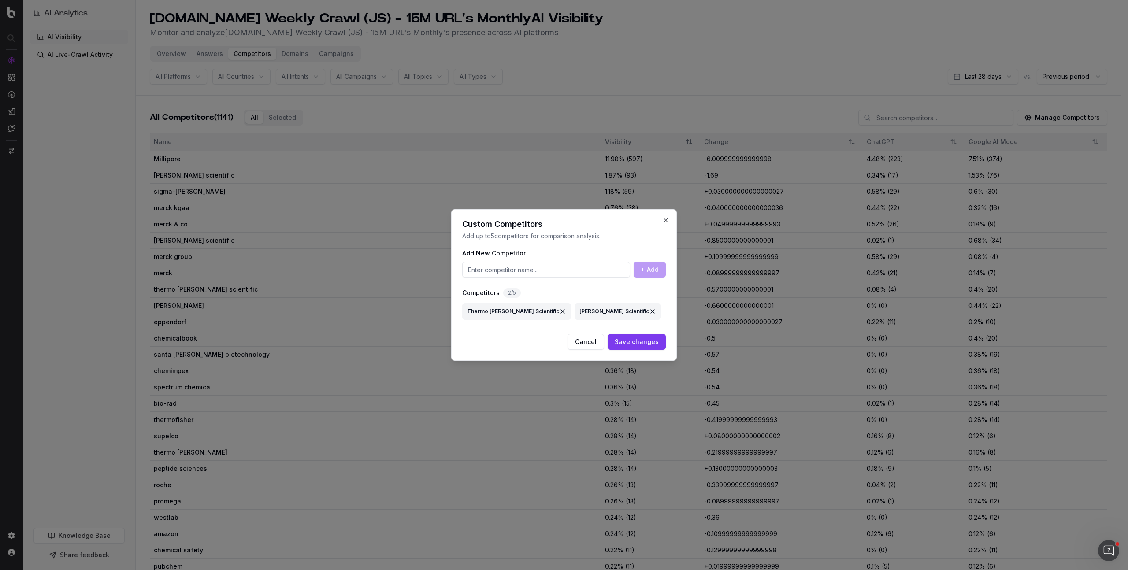
click at [594, 345] on button "Cancel" at bounding box center [586, 342] width 37 height 16
